Goal: Check status: Check status

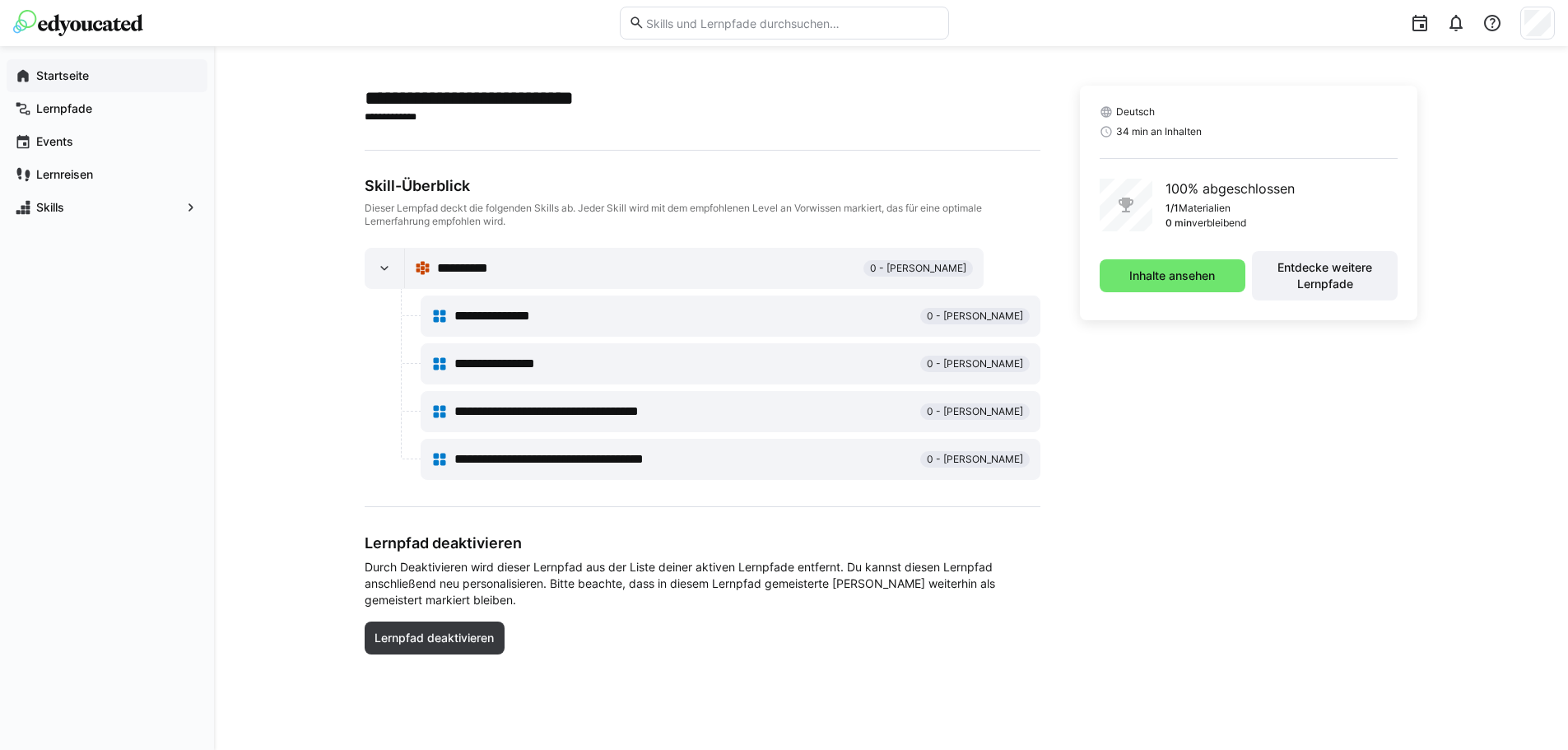
click at [0, 0] on app-navigation-label "Startseite" at bounding box center [0, 0] width 0 height 0
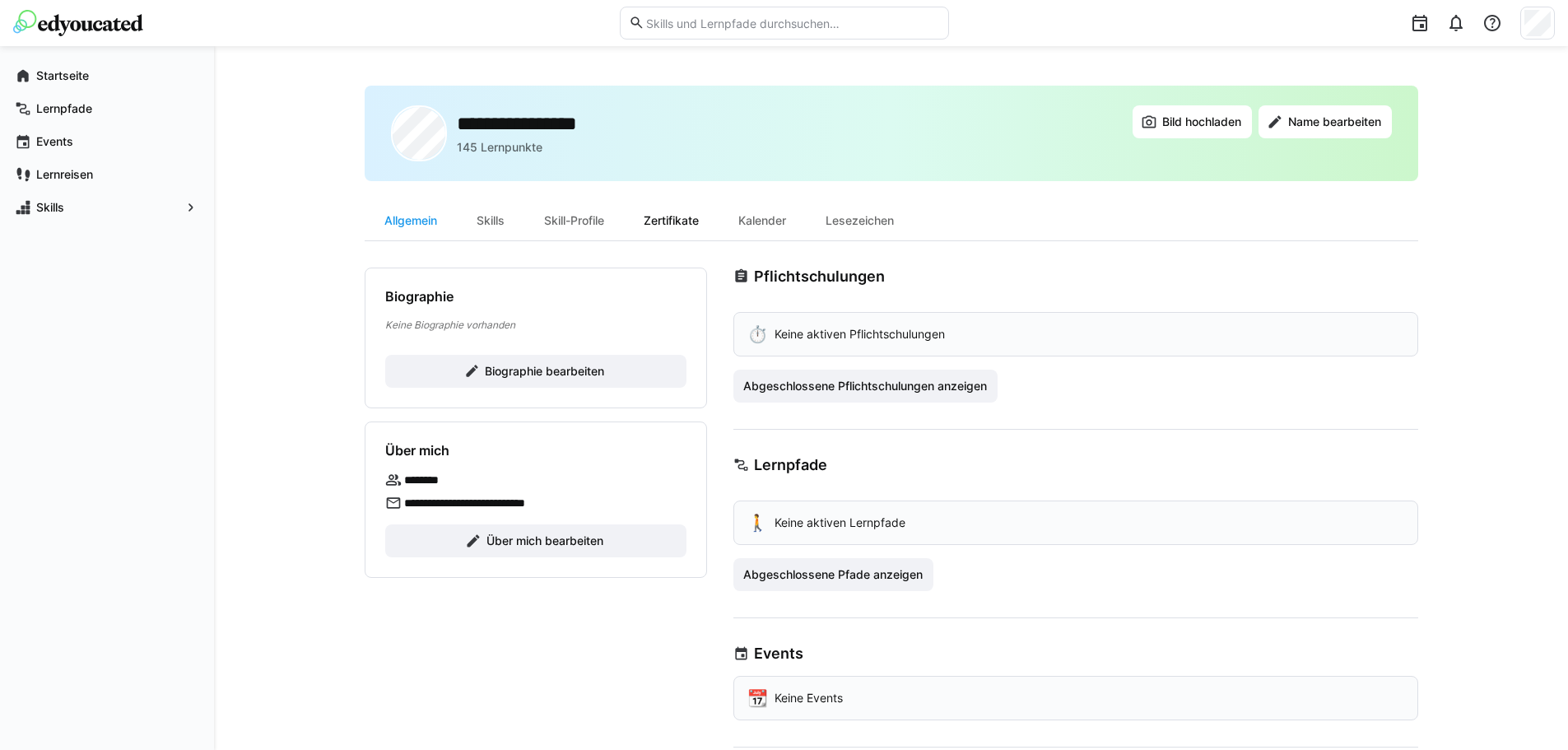
click at [674, 228] on div "Zertifikate" at bounding box center [671, 220] width 94 height 39
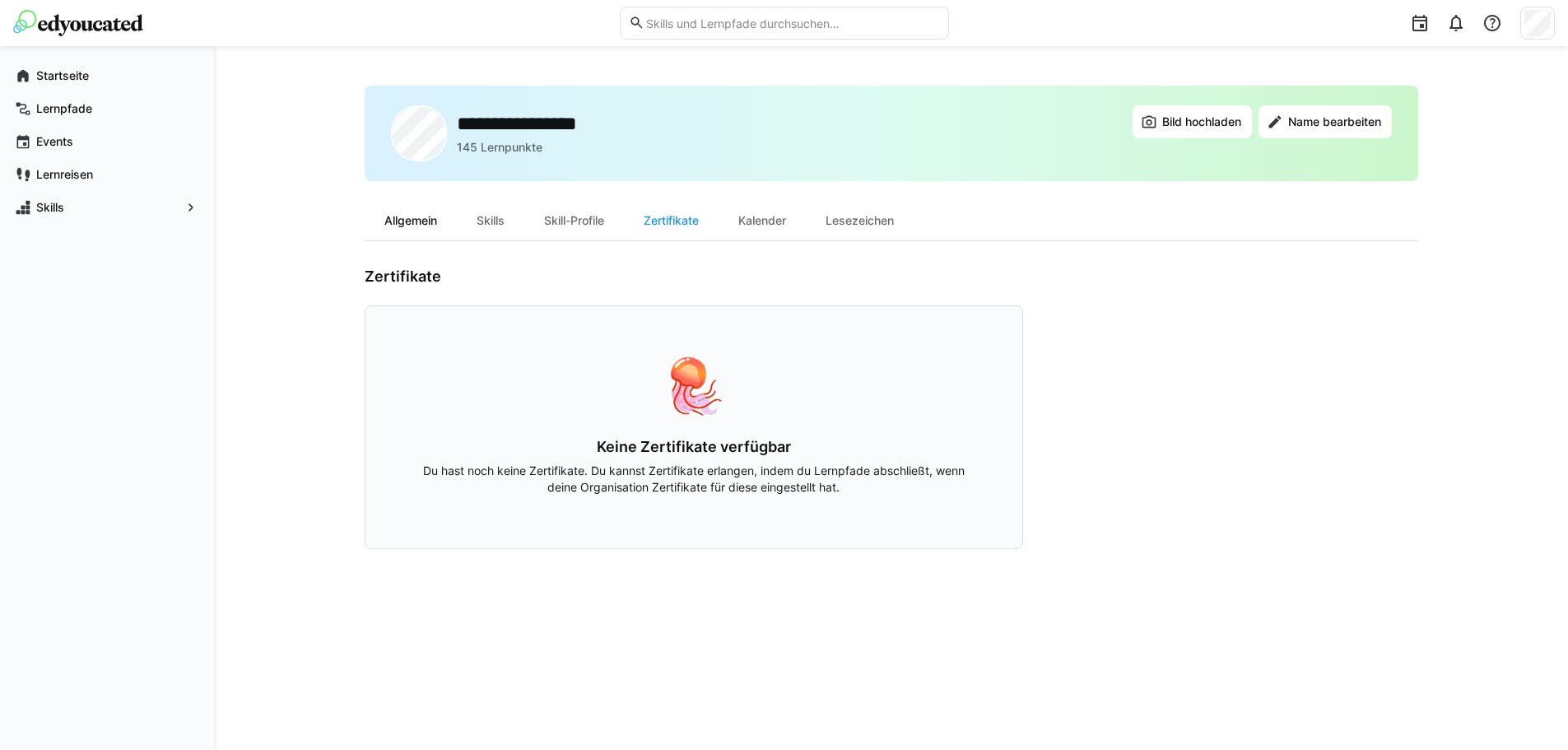
click at [423, 226] on div "Allgemein" at bounding box center [410, 220] width 92 height 39
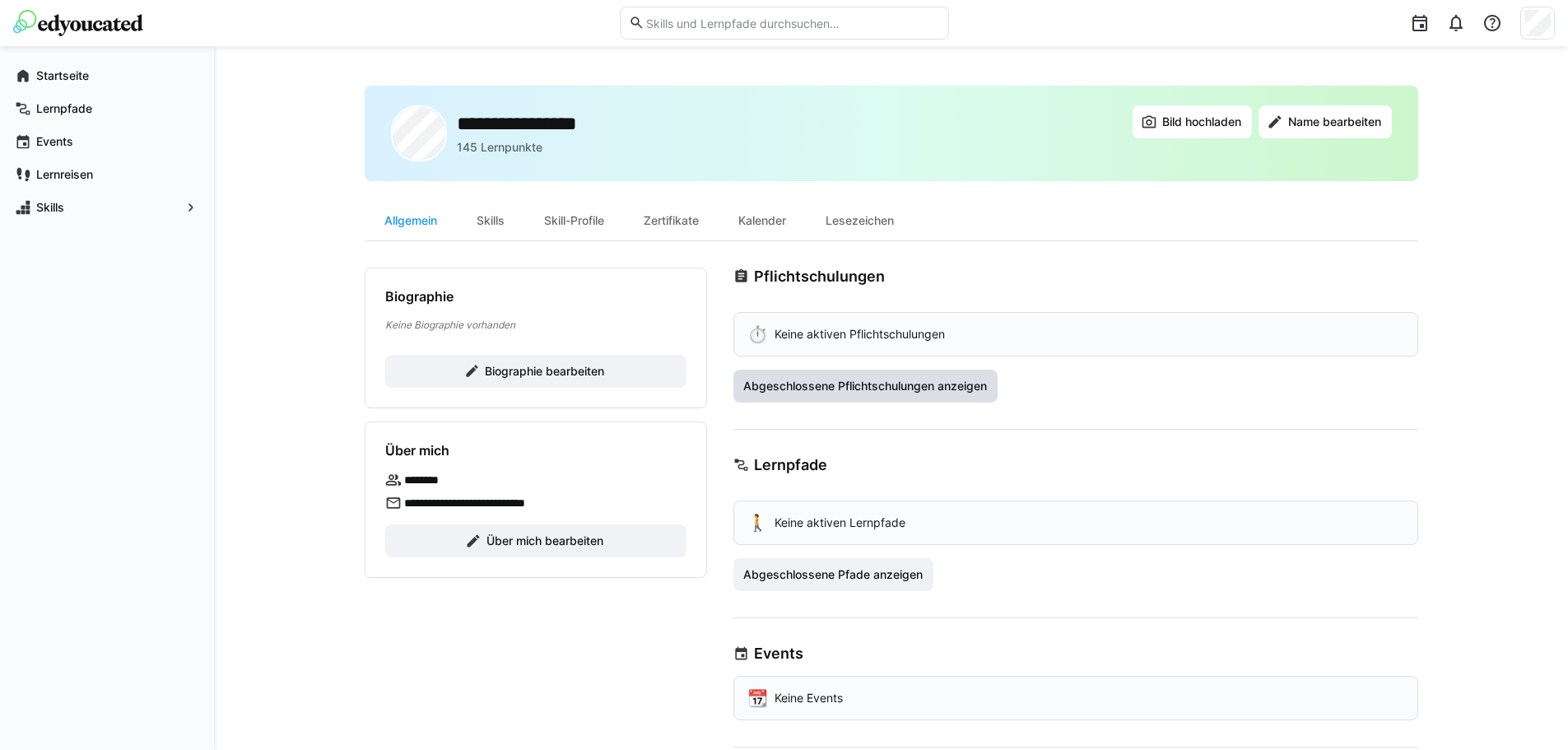
click at [936, 394] on span "Abgeschlossene Pflichtschulungen anzeigen" at bounding box center [865, 386] width 249 height 17
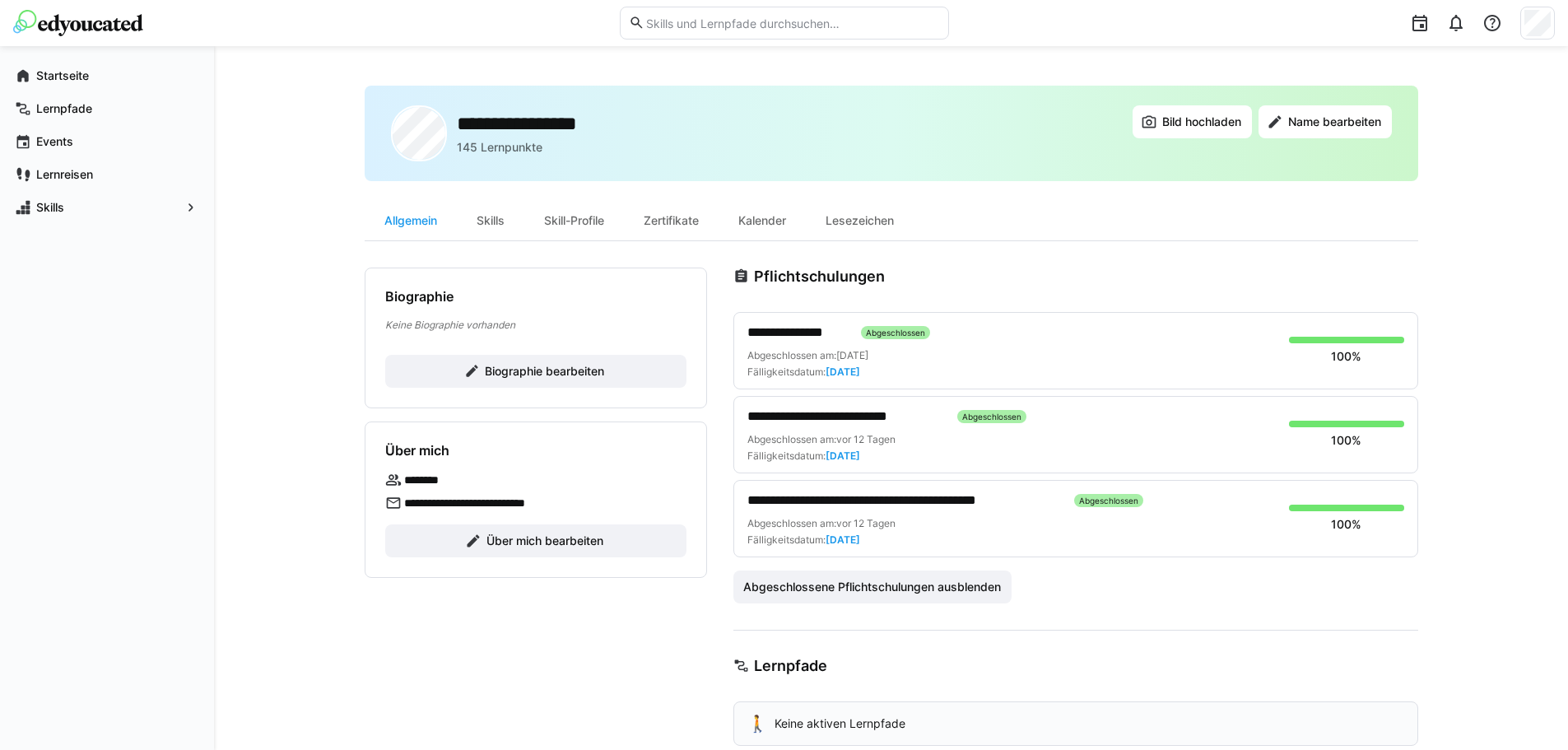
click at [257, 234] on div "**********" at bounding box center [891, 567] width 1354 height 1044
click at [873, 531] on div "Abgeschlossen am: [DATE] Fälligkeitsdatum: [DATE]" at bounding box center [1011, 532] width 529 height 30
